Goal: Task Accomplishment & Management: Use online tool/utility

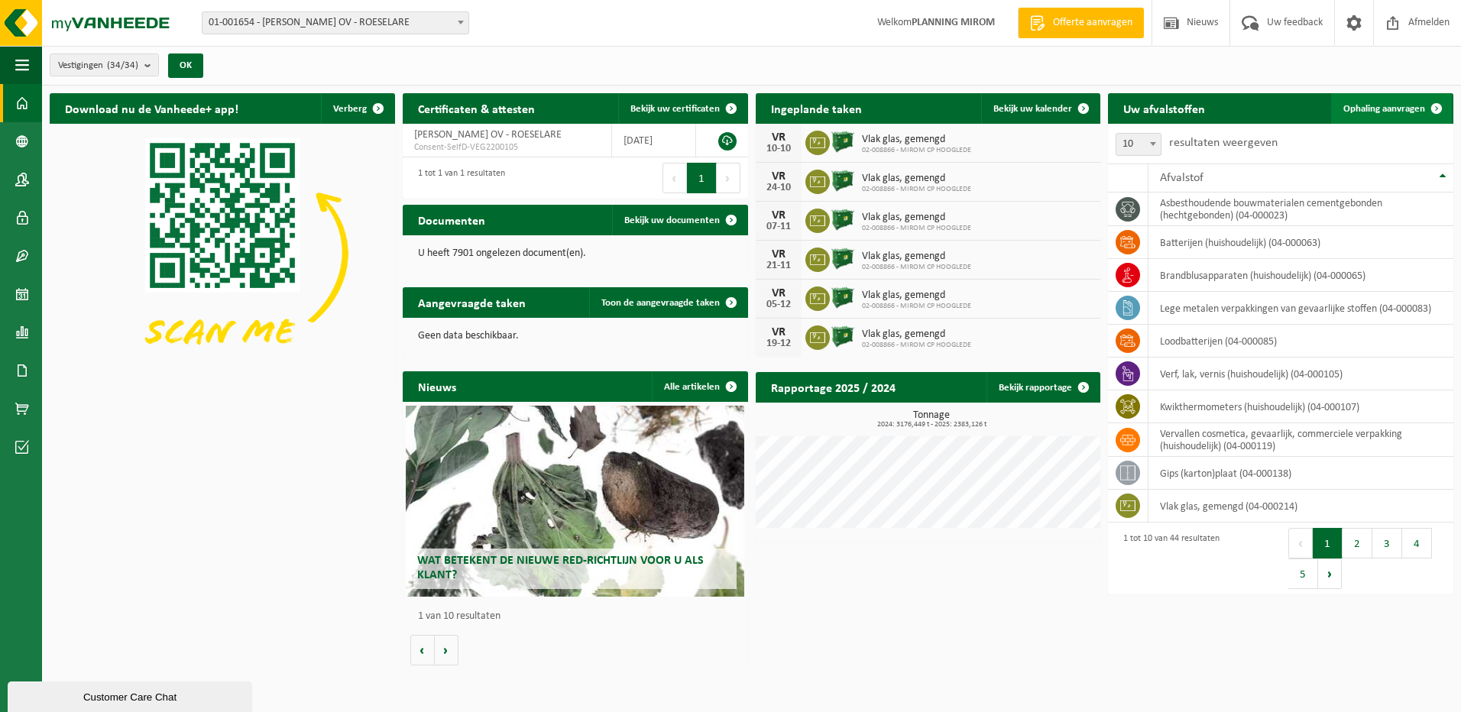
click at [1369, 110] on span "Ophaling aanvragen" at bounding box center [1384, 109] width 82 height 10
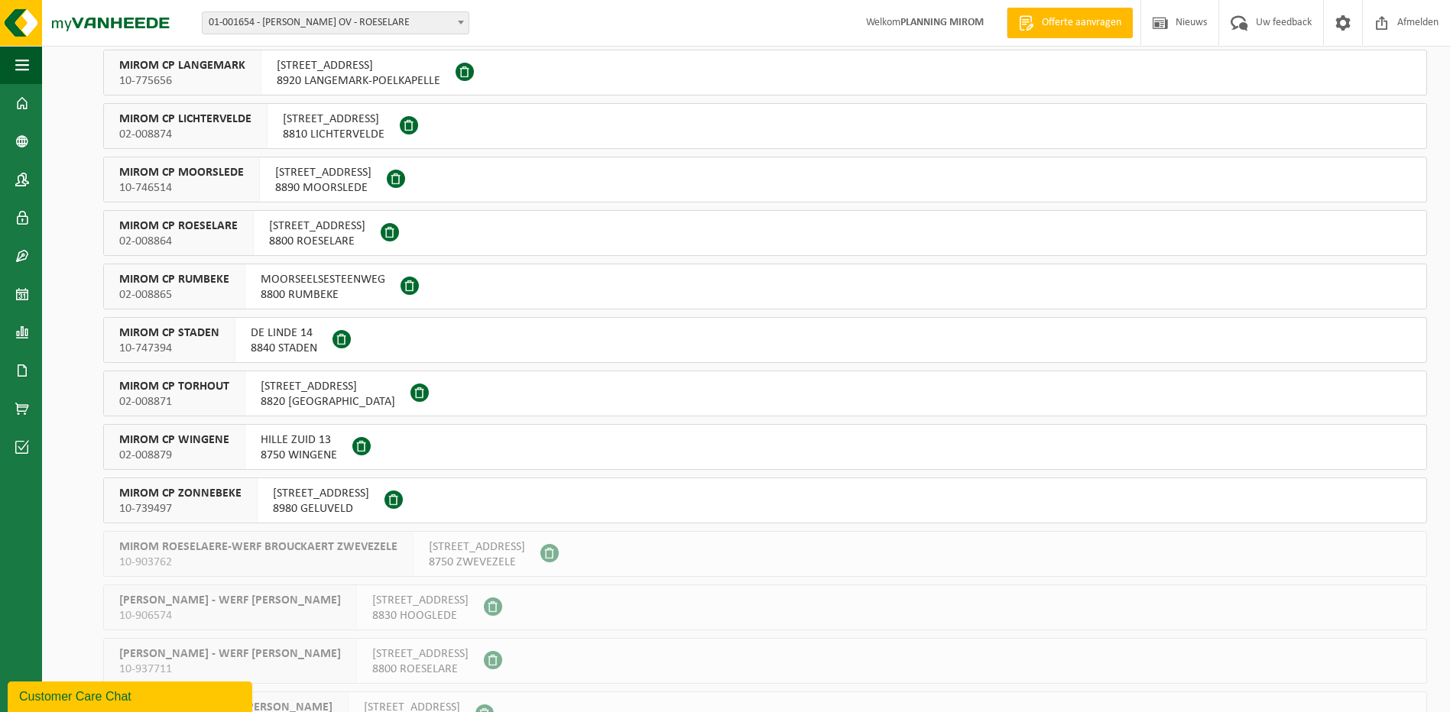
scroll to position [764, 0]
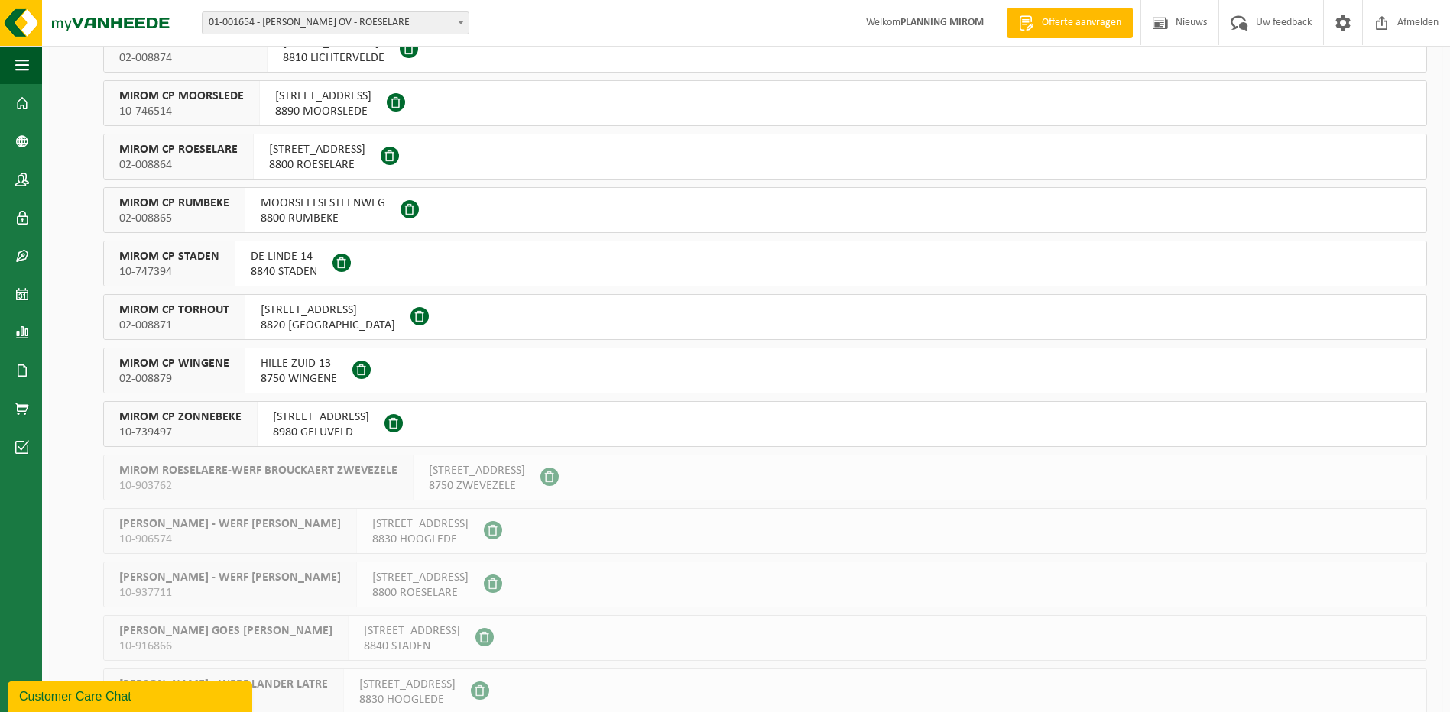
click at [350, 206] on span "MOORSEELSESTEENWEG" at bounding box center [323, 203] width 125 height 15
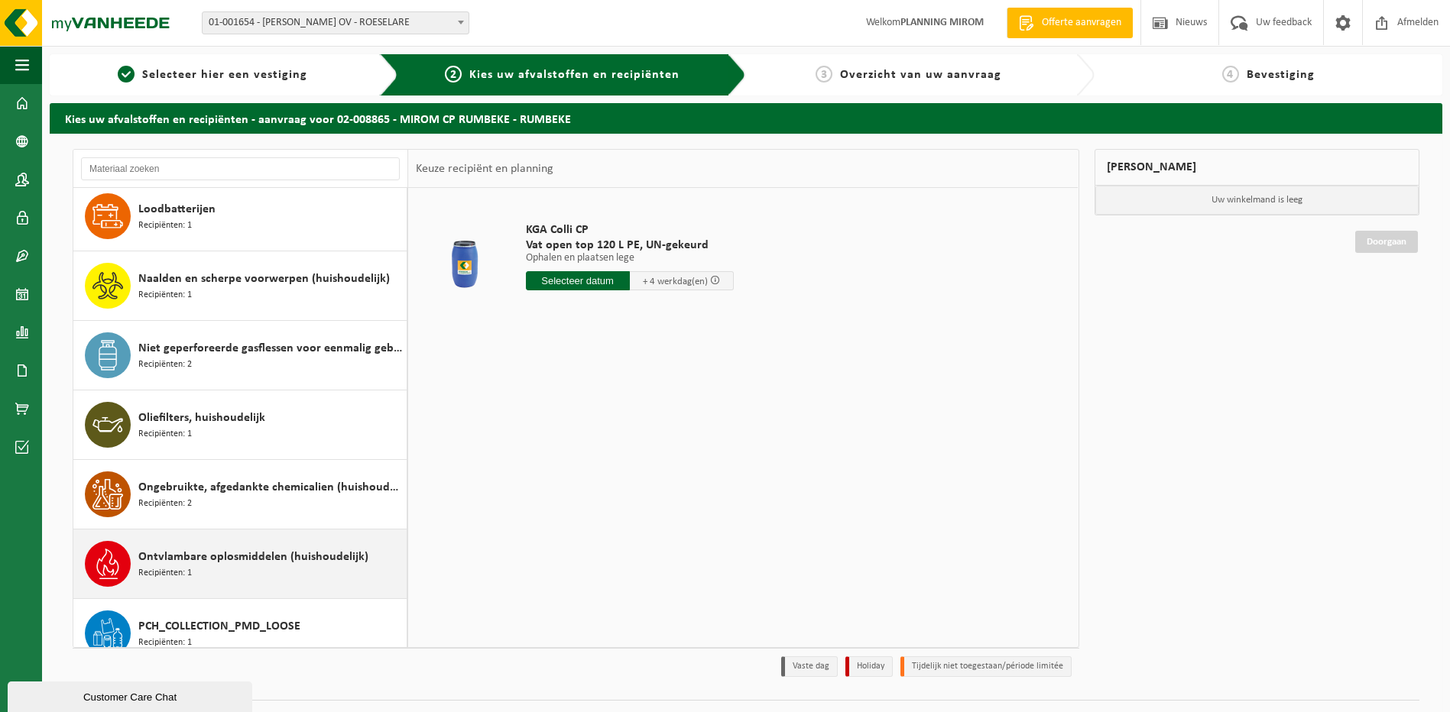
scroll to position [917, 0]
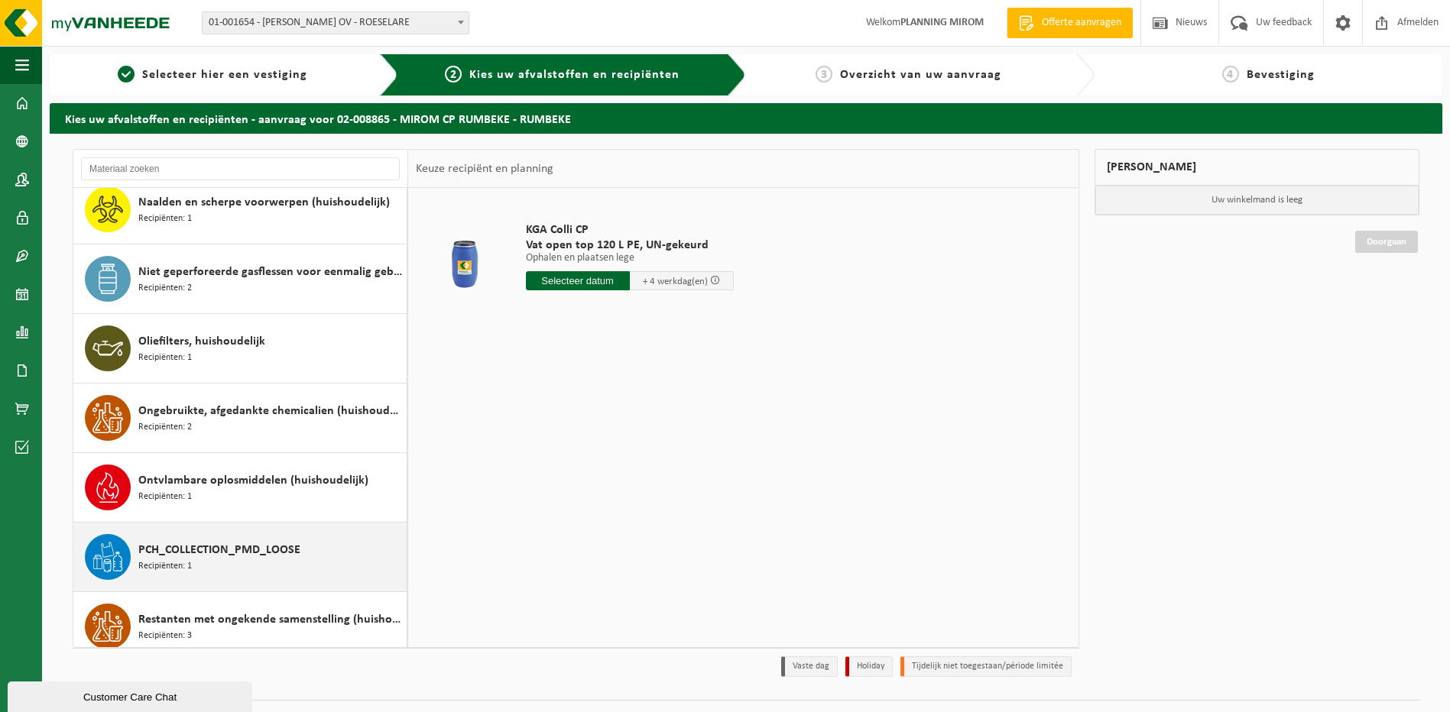
click at [202, 551] on span "PCH_COLLECTION_PMD_LOOSE" at bounding box center [219, 550] width 162 height 18
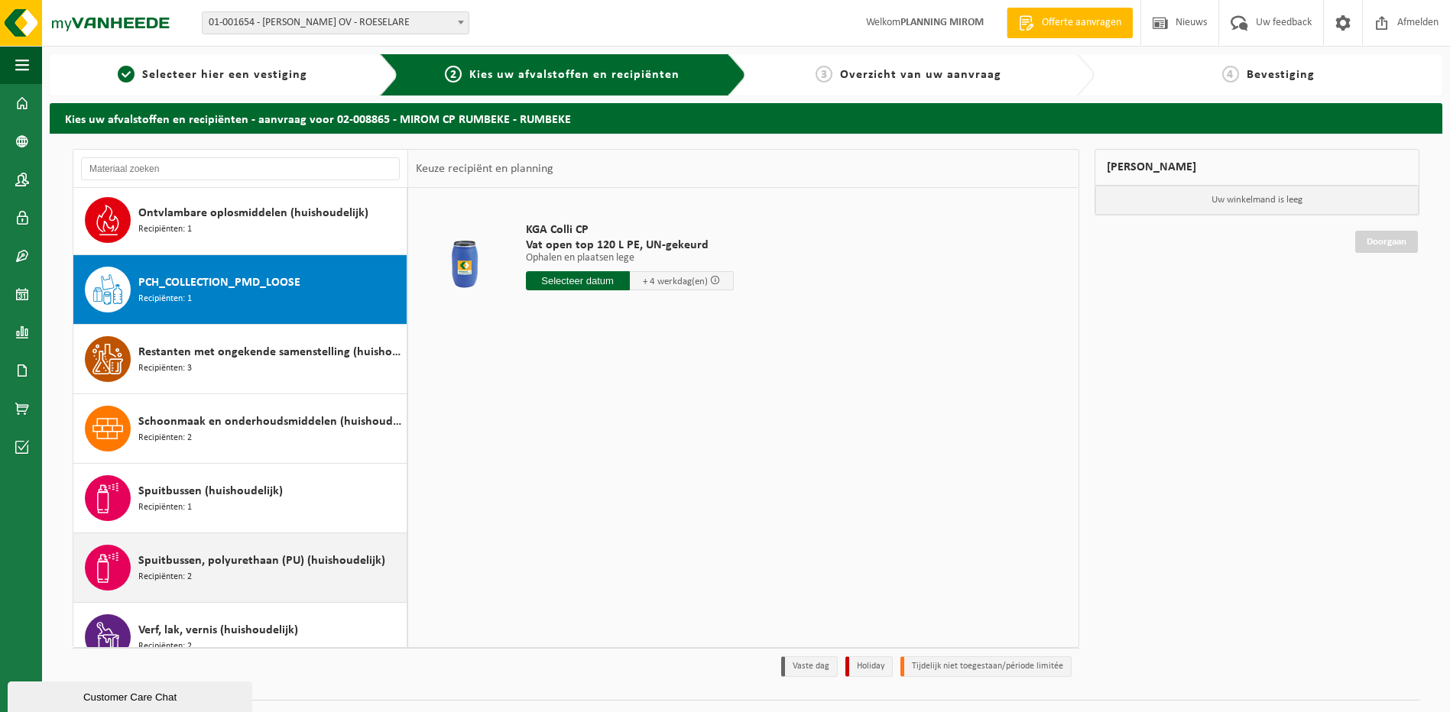
scroll to position [1252, 0]
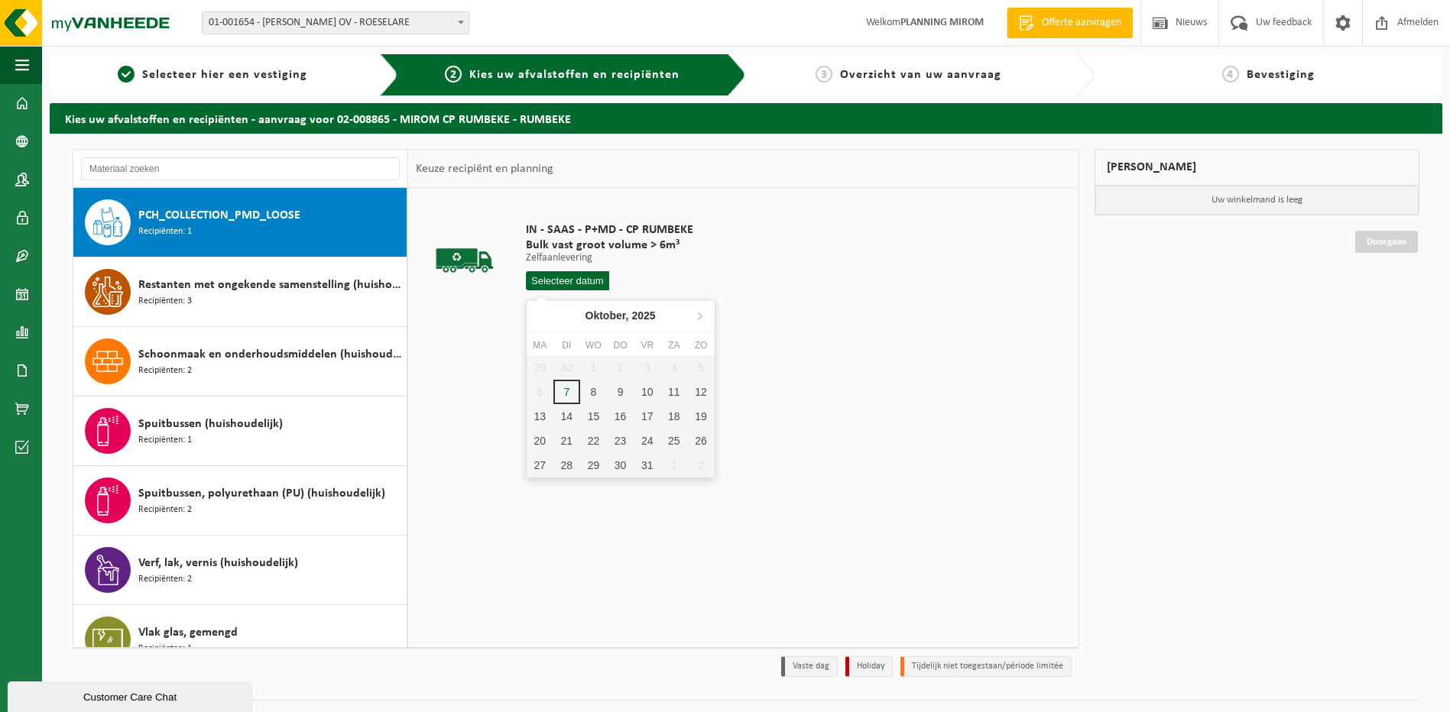
click at [576, 275] on input "text" at bounding box center [568, 280] width 84 height 19
click at [567, 399] on div "7" at bounding box center [566, 392] width 27 height 24
type input "Van 2025-10-07"
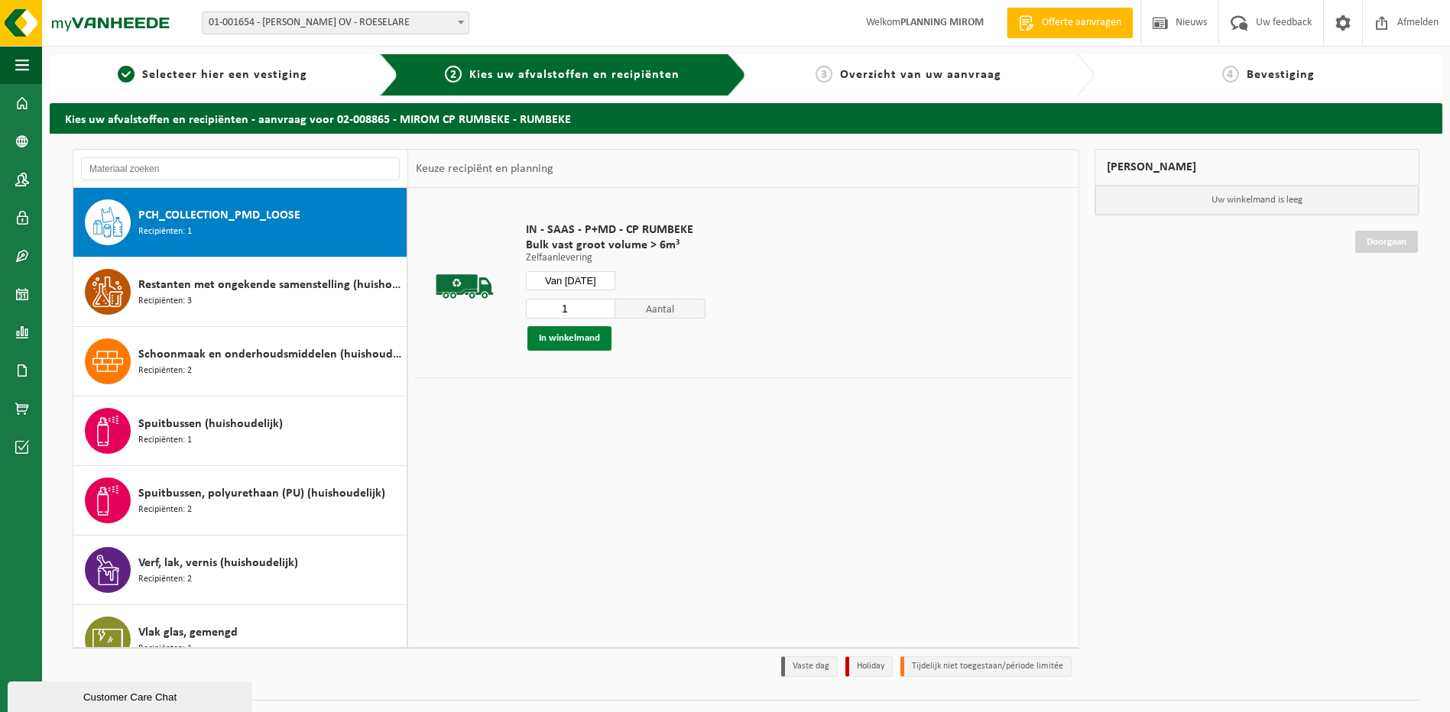
click at [582, 341] on button "In winkelmand" at bounding box center [569, 338] width 84 height 24
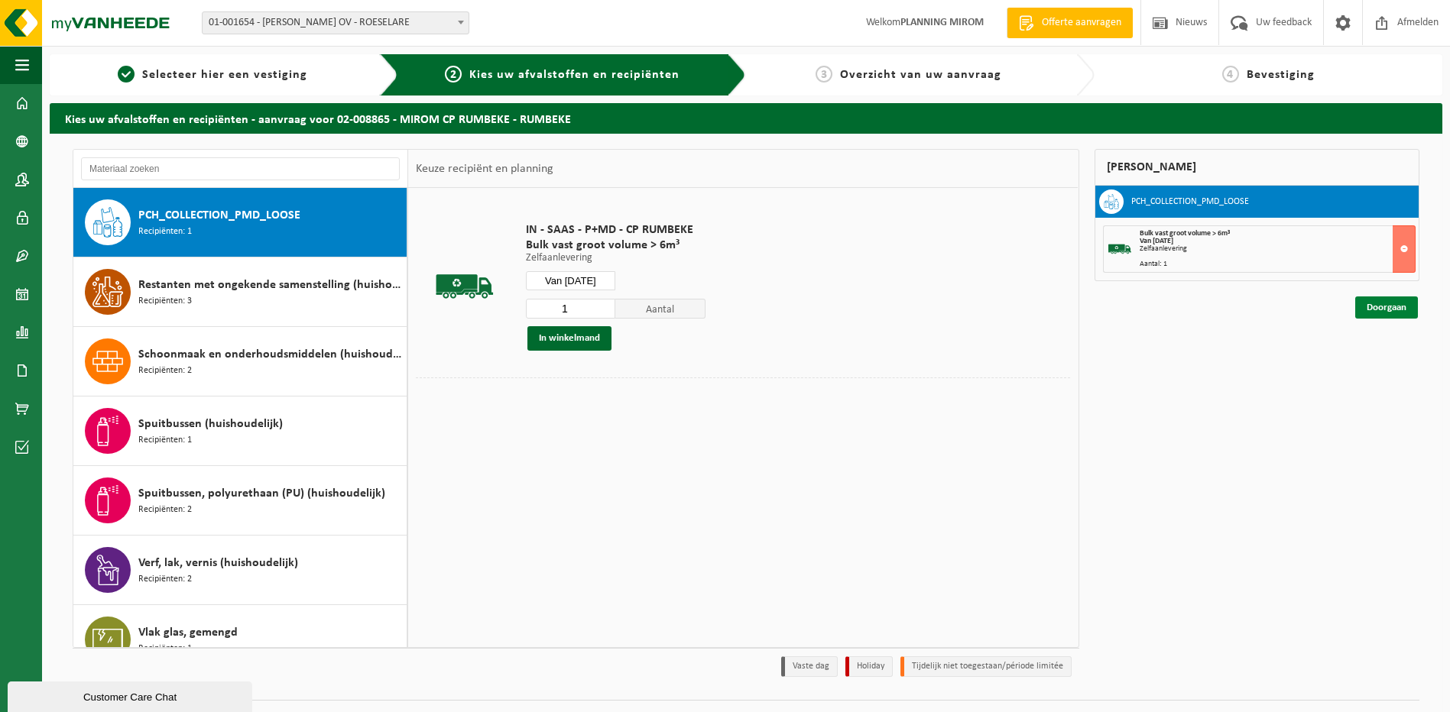
click at [1373, 310] on link "Doorgaan" at bounding box center [1386, 308] width 63 height 22
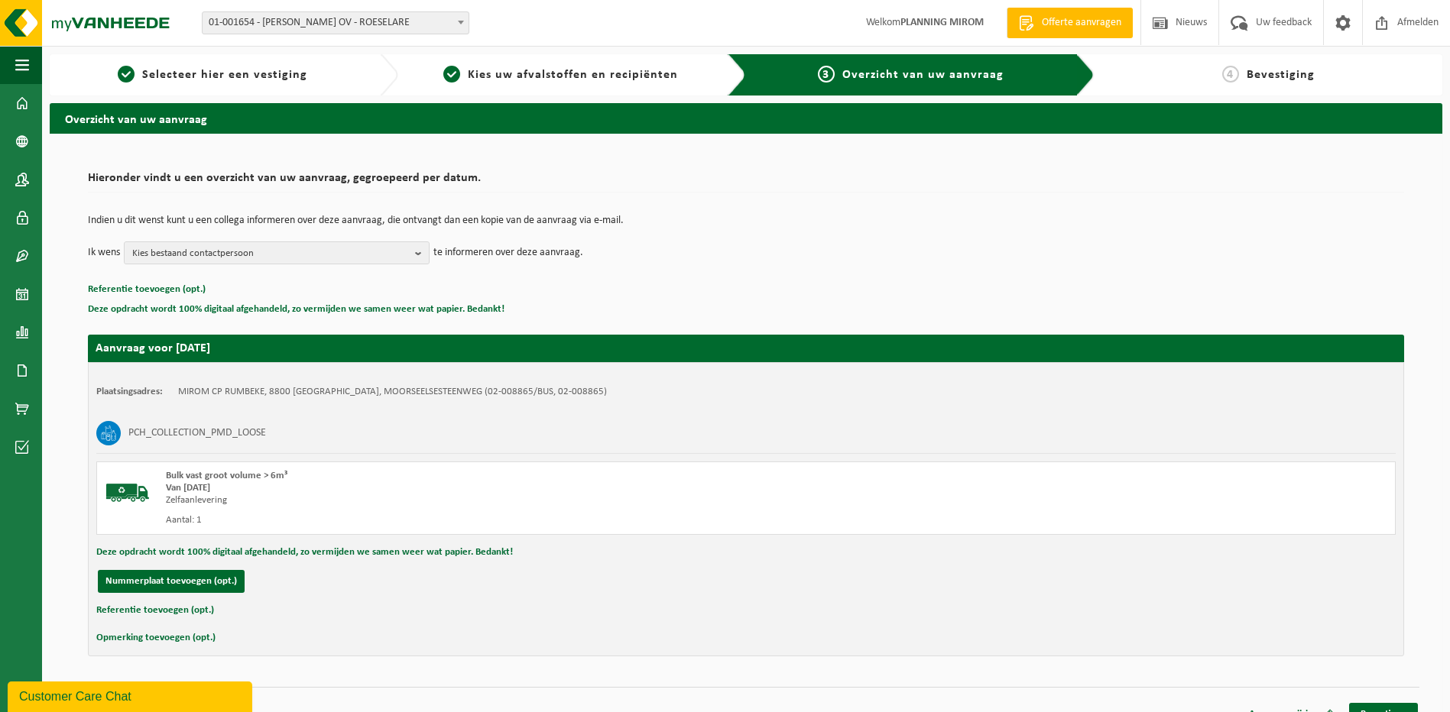
scroll to position [21, 0]
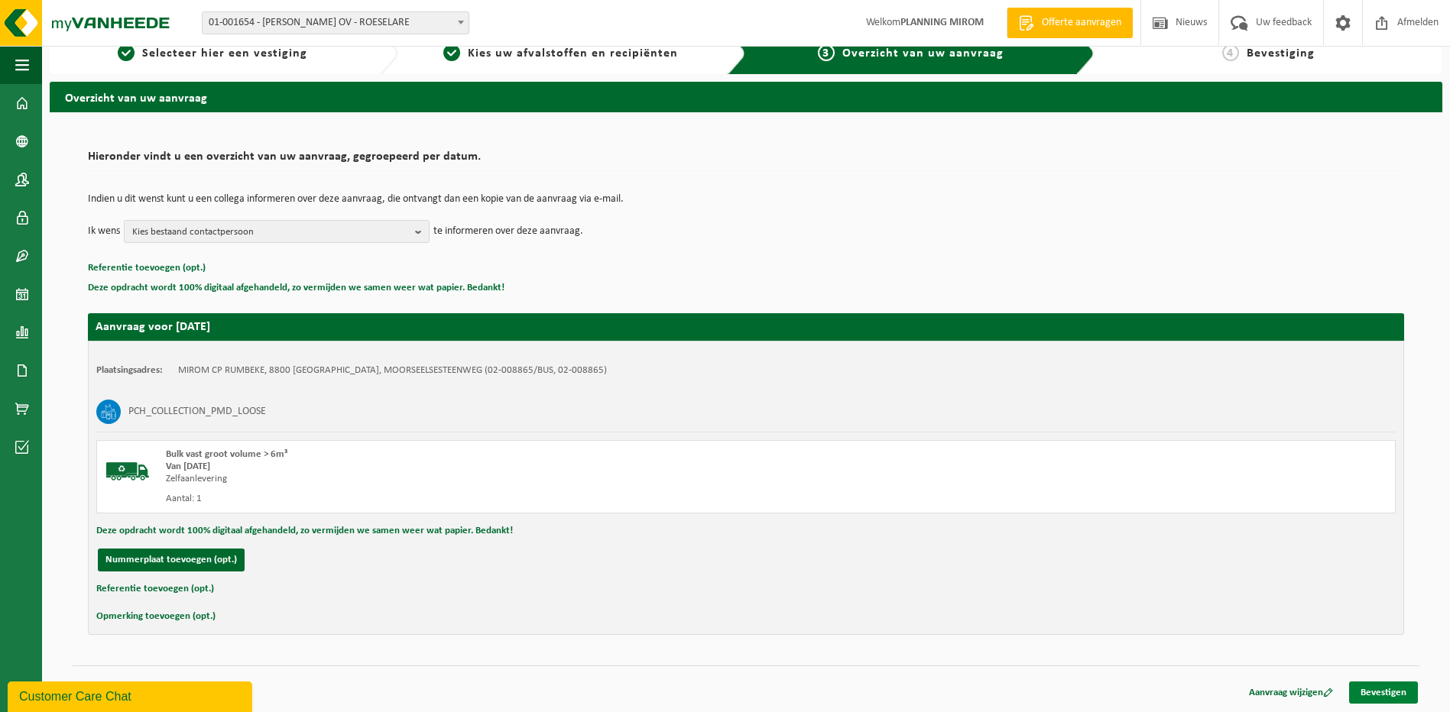
click at [1382, 682] on link "Bevestigen" at bounding box center [1383, 693] width 69 height 22
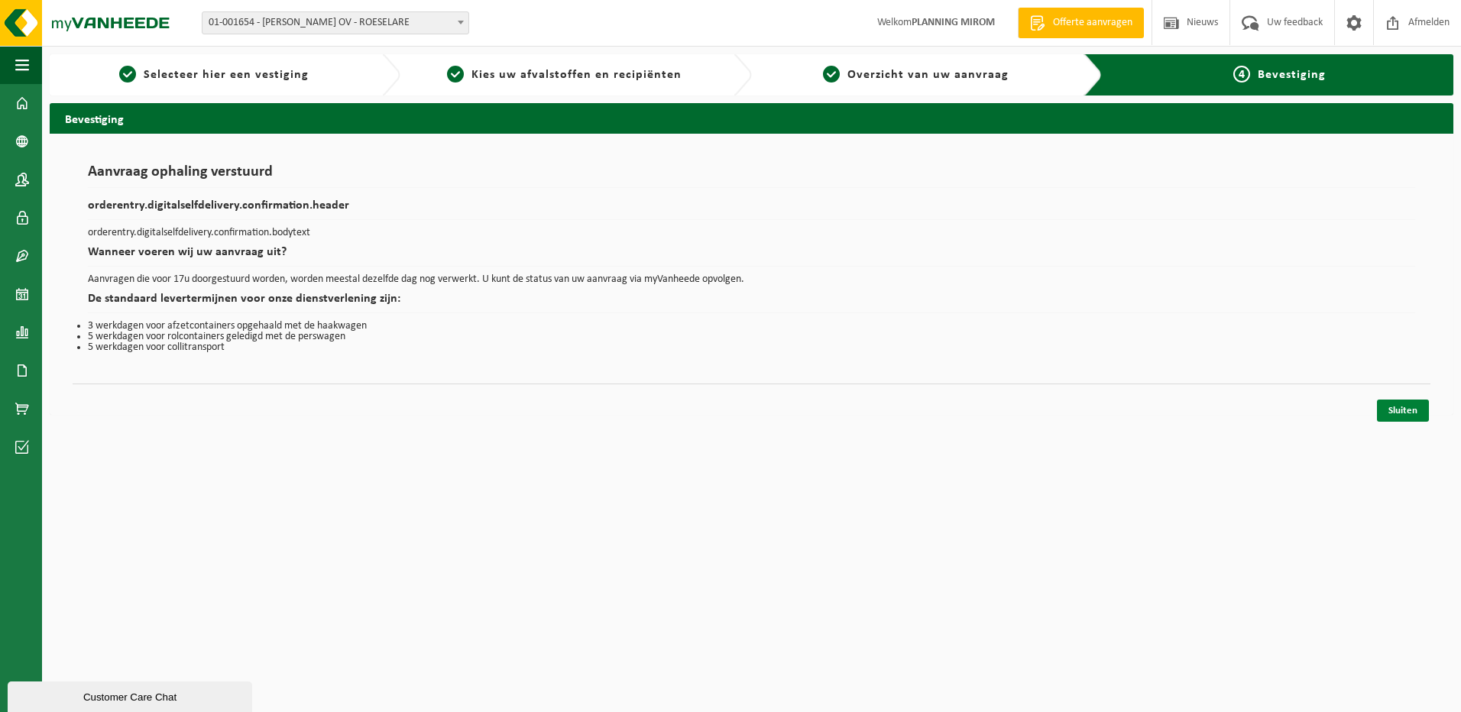
click at [1392, 410] on link "Sluiten" at bounding box center [1403, 411] width 52 height 22
